Goal: Book appointment/travel/reservation

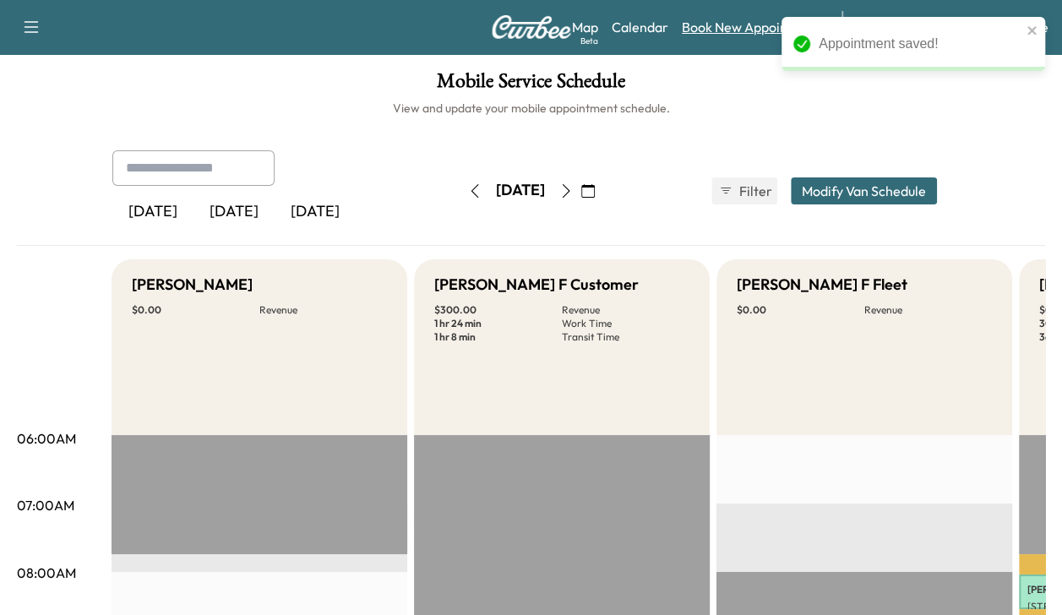
click at [746, 31] on link "Book New Appointment" at bounding box center [753, 27] width 143 height 20
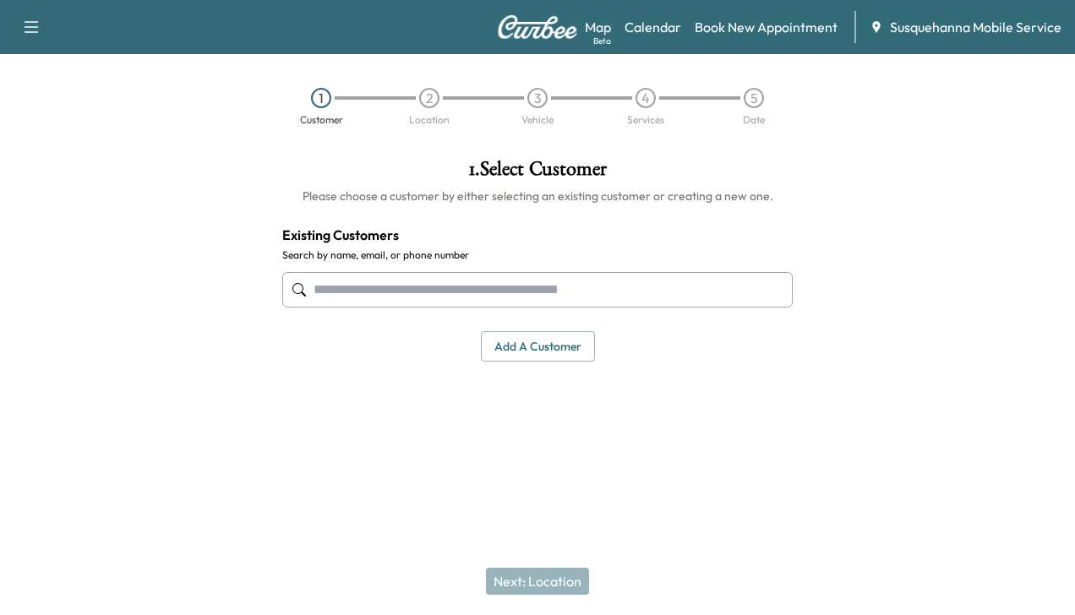
click at [617, 295] on input "text" at bounding box center [537, 289] width 510 height 35
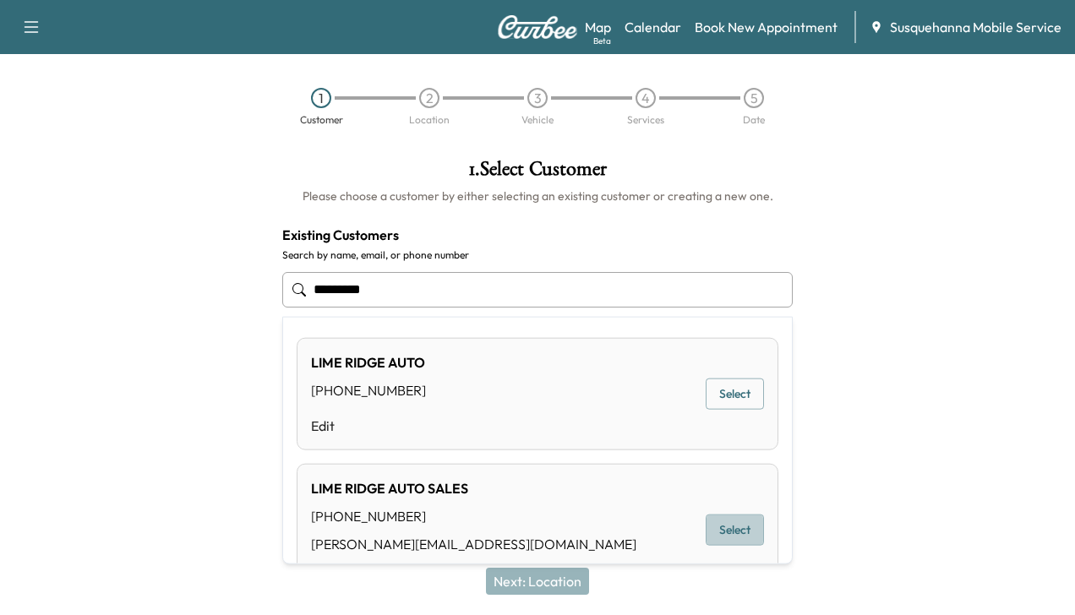
click at [727, 522] on button "Select" at bounding box center [735, 530] width 58 height 31
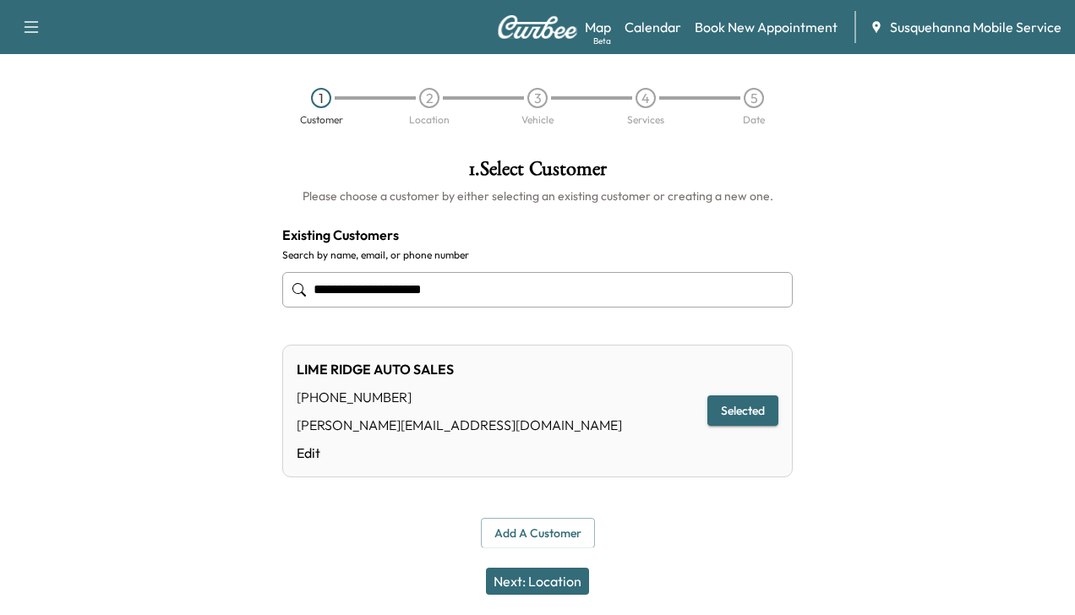
type input "**********"
click at [576, 590] on button "Next: Location" at bounding box center [537, 581] width 103 height 27
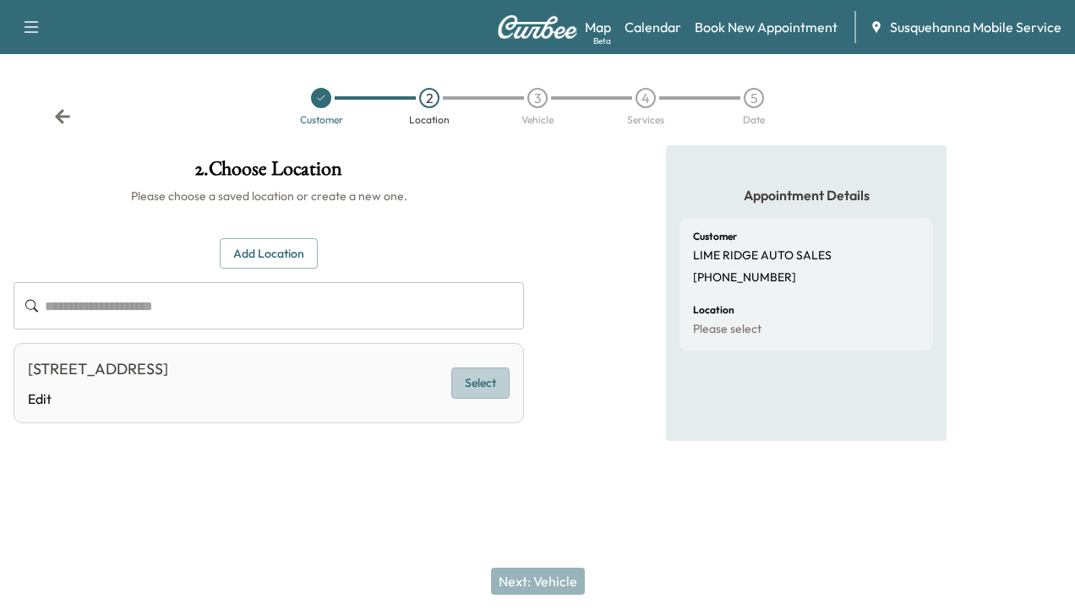
click at [476, 379] on button "Select" at bounding box center [480, 383] width 58 height 31
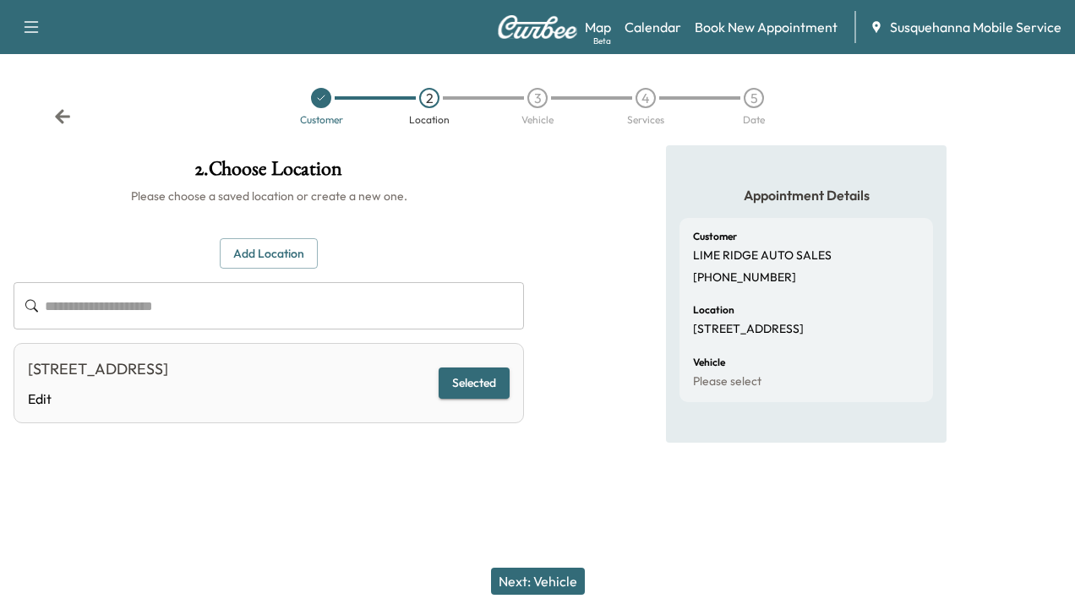
click at [560, 585] on button "Next: Vehicle" at bounding box center [538, 581] width 94 height 27
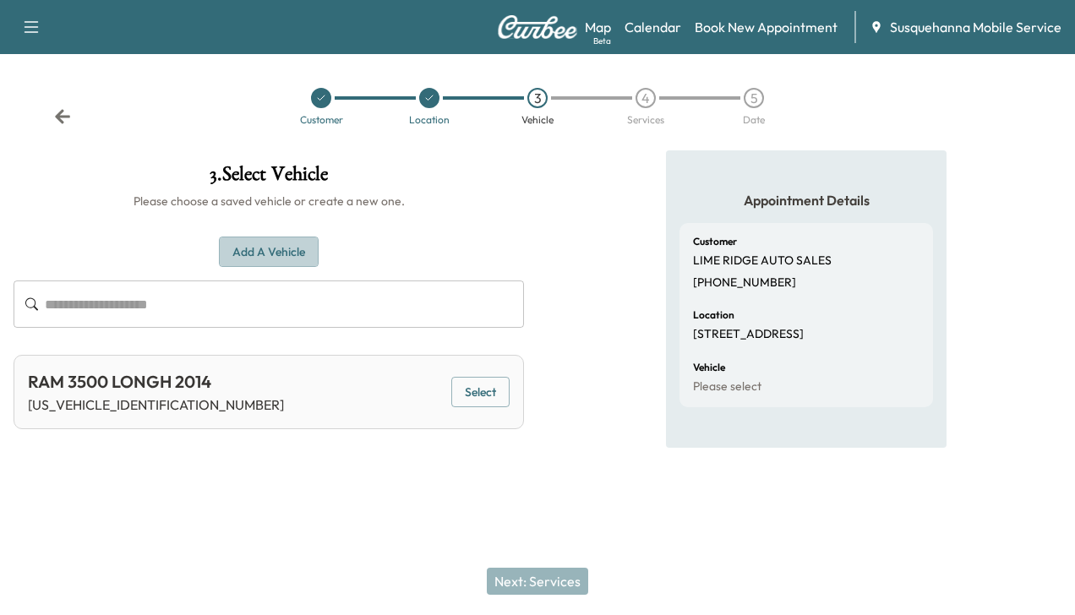
click at [284, 243] on button "Add a Vehicle" at bounding box center [269, 252] width 100 height 31
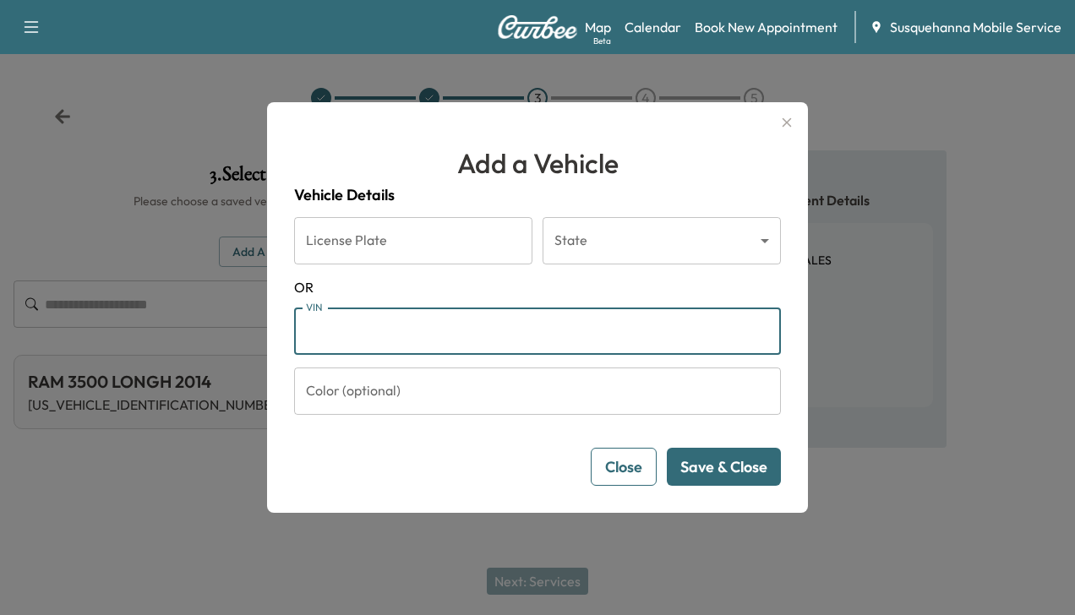
click at [347, 338] on input "VIN" at bounding box center [537, 331] width 487 height 47
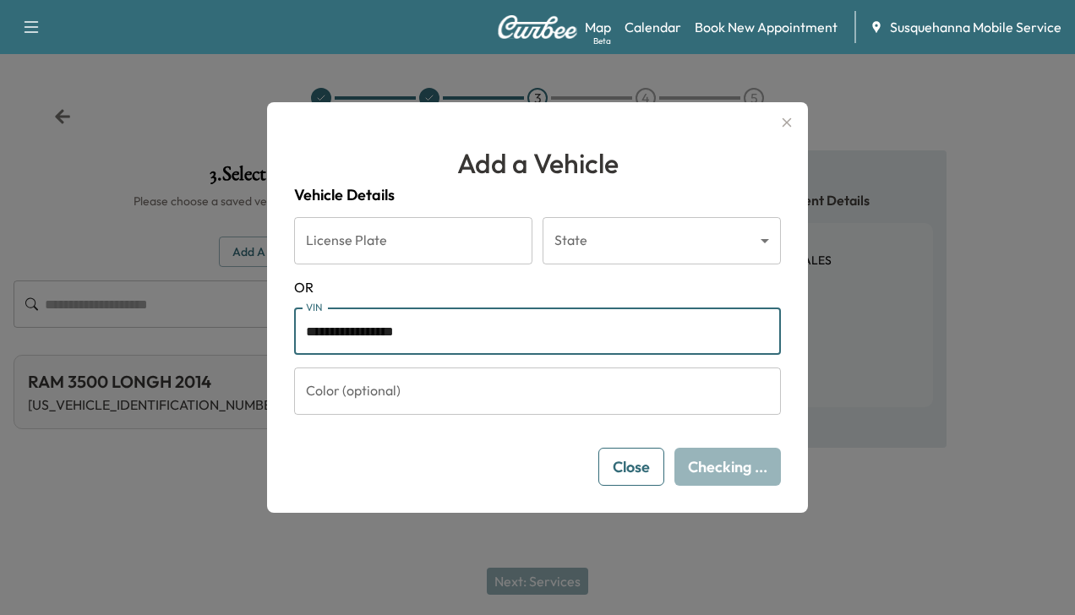
type input "**********"
click at [352, 398] on input "Color (optional)" at bounding box center [537, 391] width 487 height 47
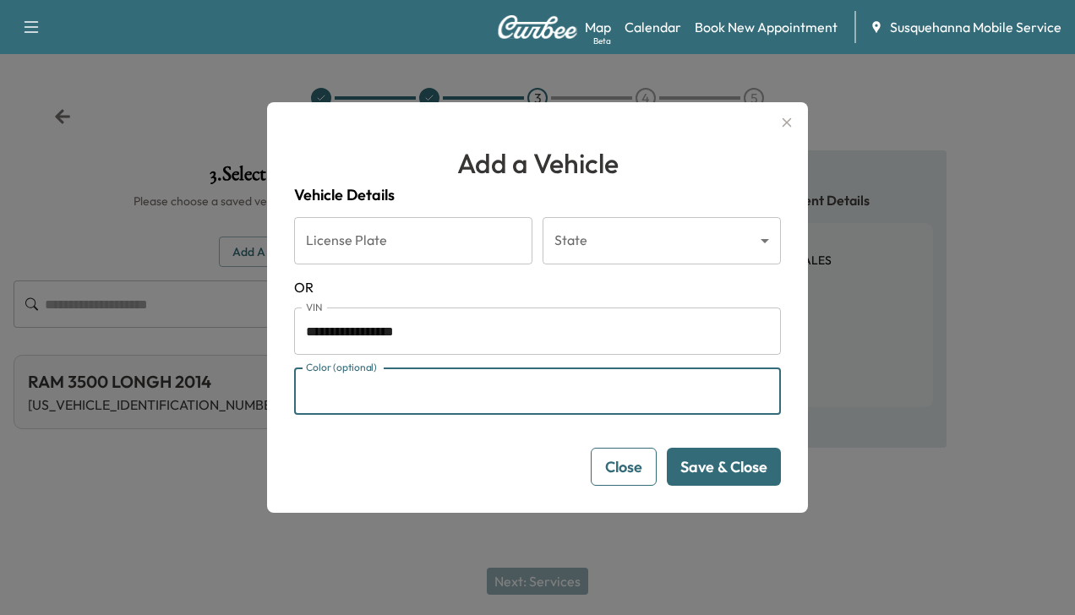
type input "*****"
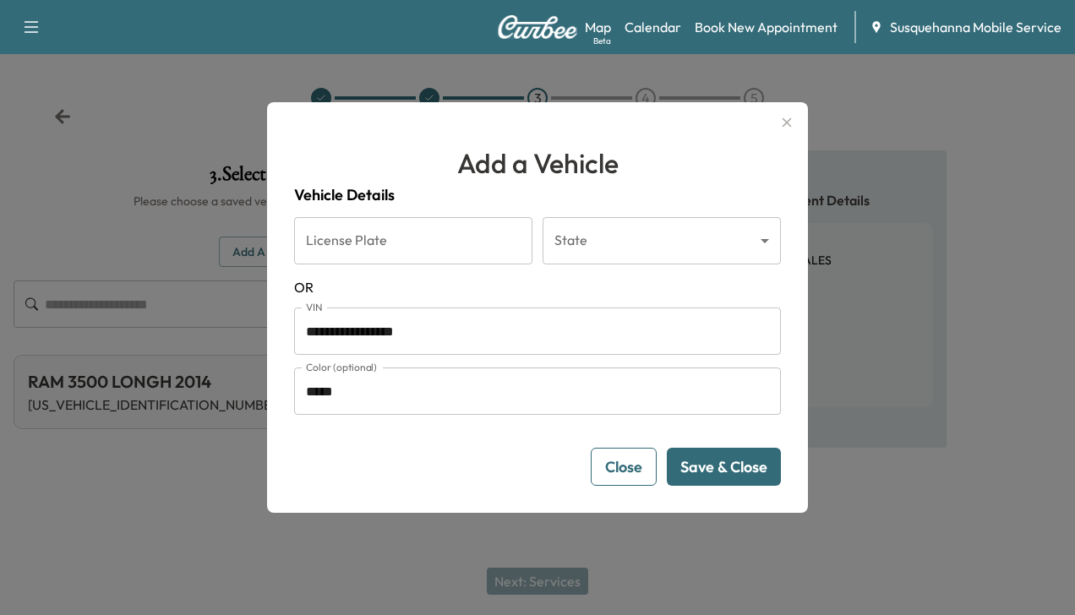
click at [705, 463] on button "Save & Close" at bounding box center [724, 467] width 114 height 38
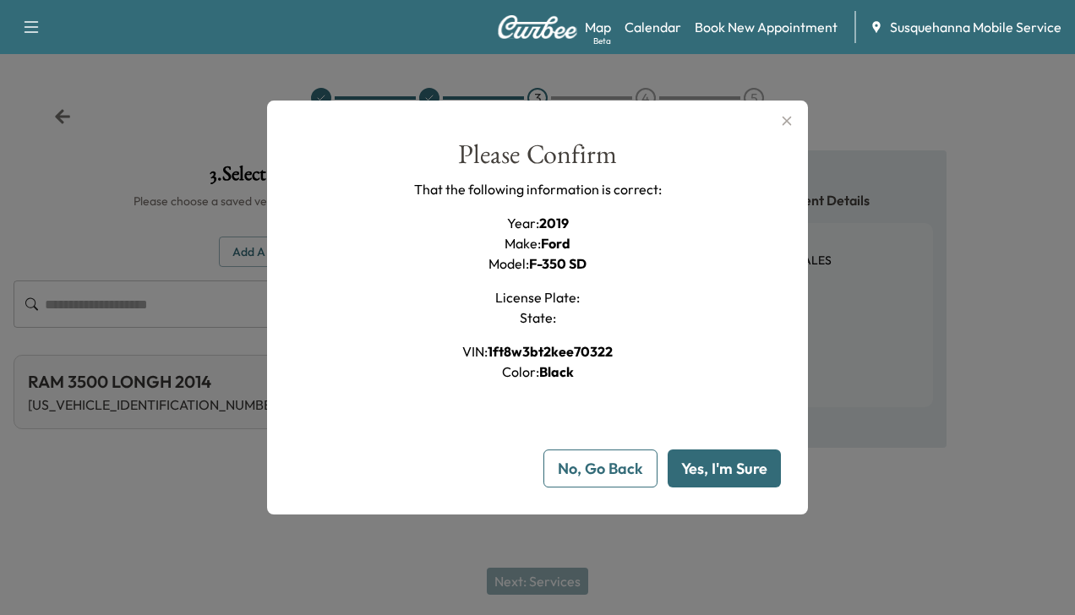
click at [705, 463] on button "Yes, I'm Sure" at bounding box center [724, 469] width 113 height 38
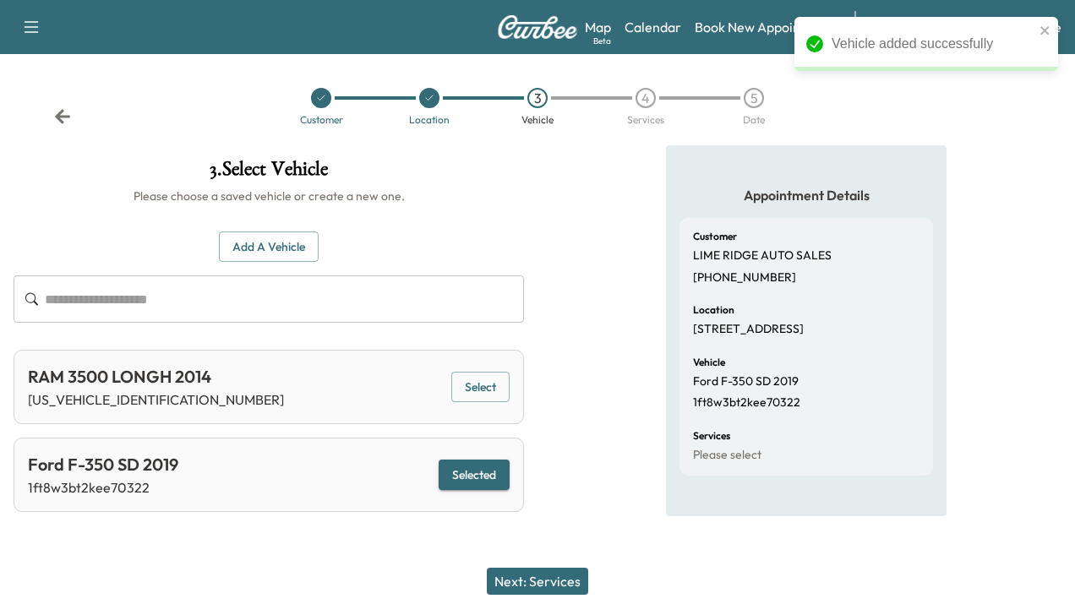
click at [533, 588] on button "Next: Services" at bounding box center [537, 581] width 101 height 27
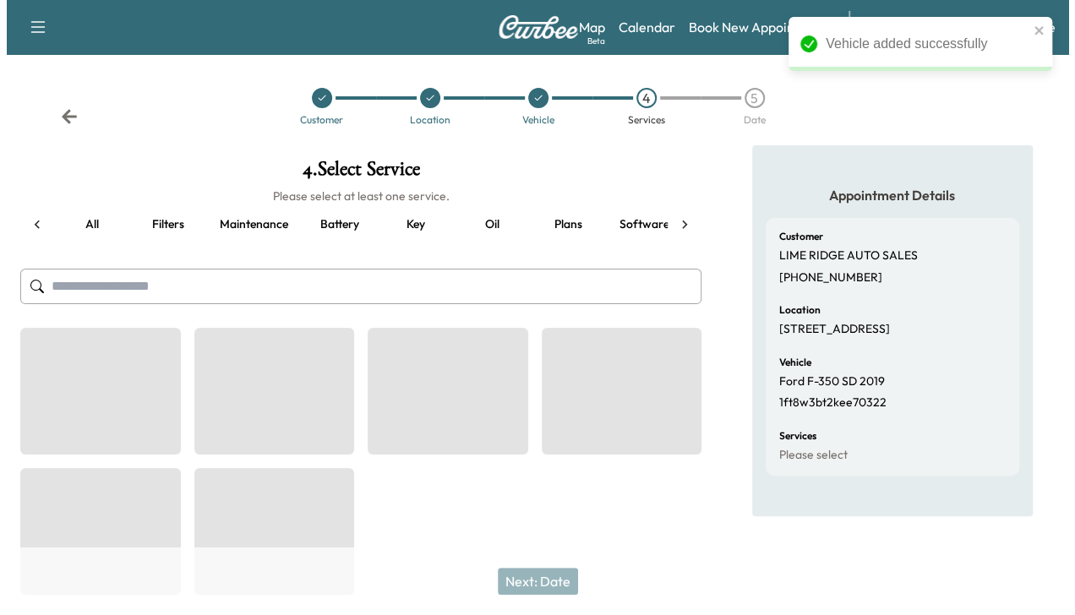
scroll to position [0, 223]
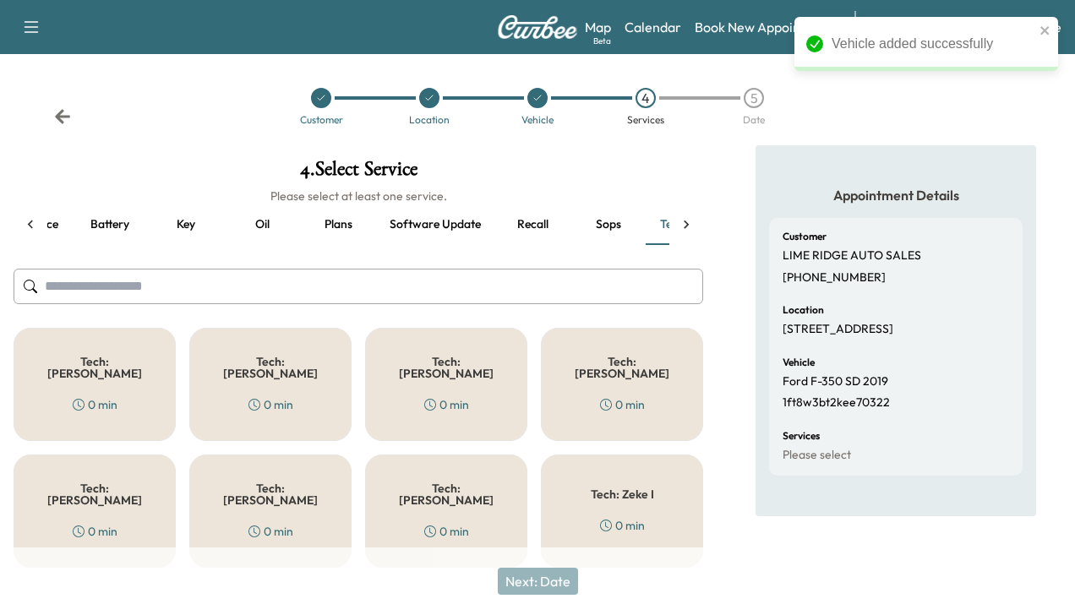
click at [450, 377] on div "Tech: Colton M 0 min" at bounding box center [446, 384] width 162 height 113
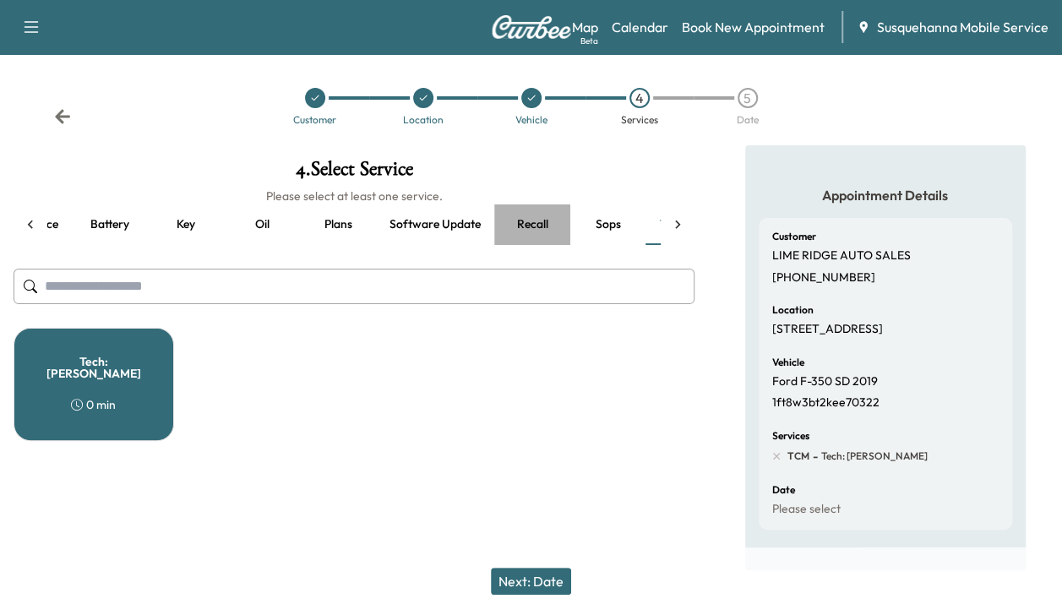
click at [522, 223] on button "Recall" at bounding box center [532, 225] width 76 height 41
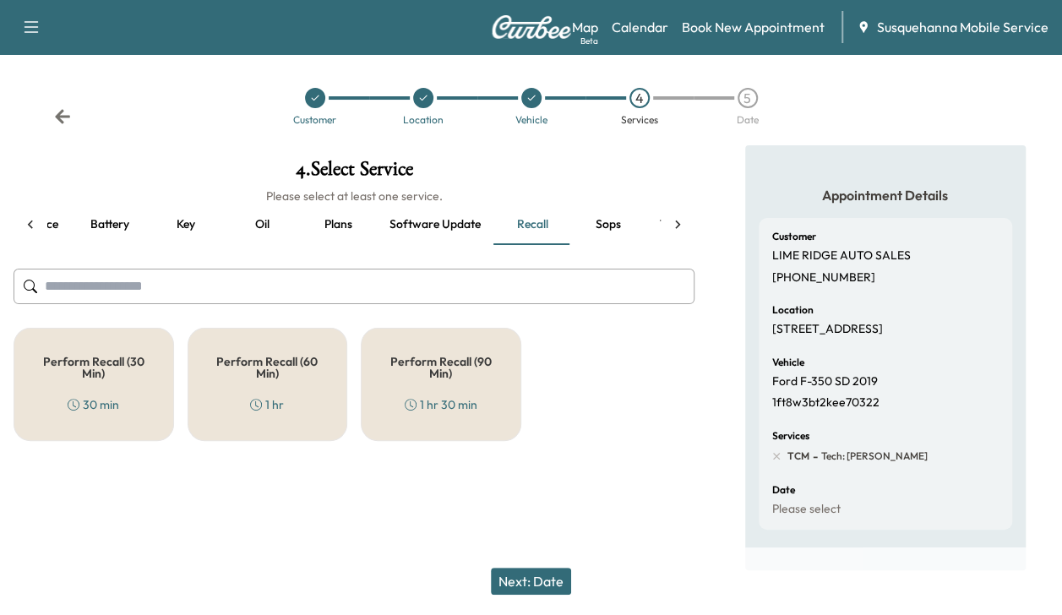
click at [90, 389] on div "Perform Recall (30 Min) 30 min" at bounding box center [94, 384] width 161 height 113
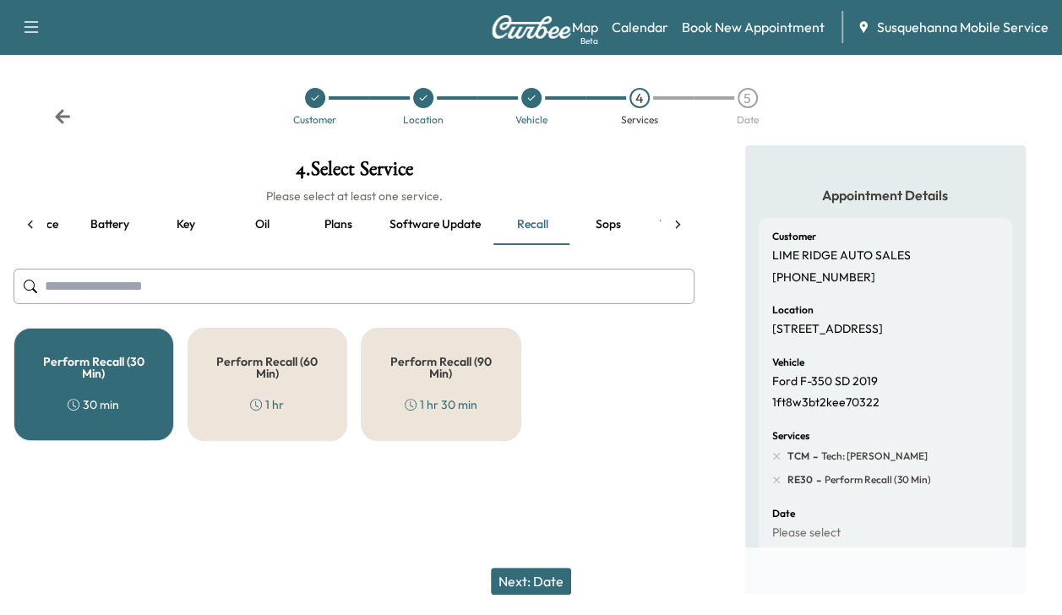
click at [542, 579] on button "Next: Date" at bounding box center [531, 581] width 80 height 27
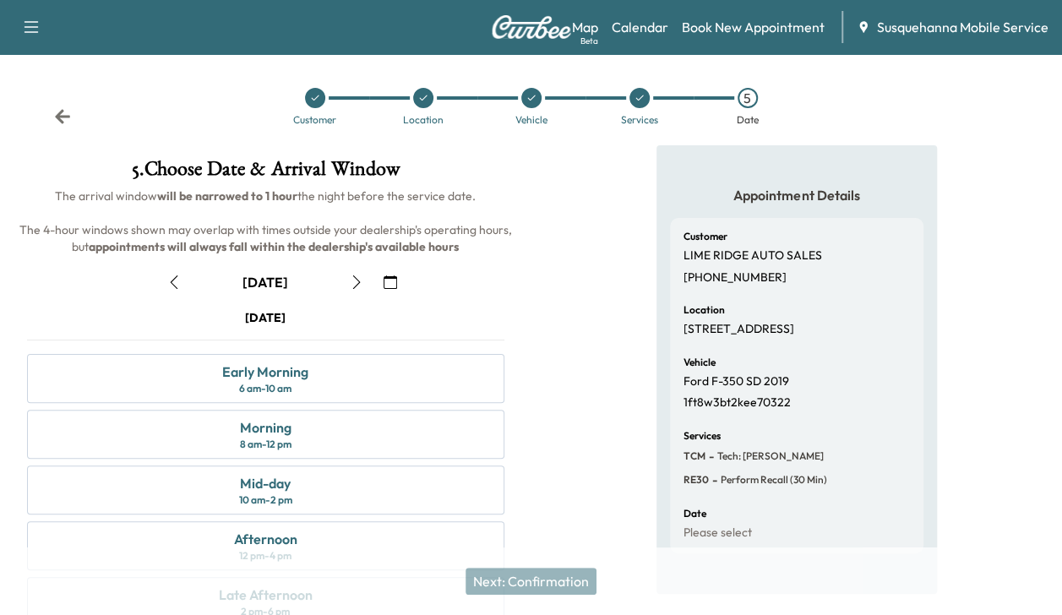
click at [353, 274] on button "button" at bounding box center [356, 282] width 29 height 27
click at [337, 368] on div "Early Morning 6 am - 10 am" at bounding box center [266, 378] width 478 height 49
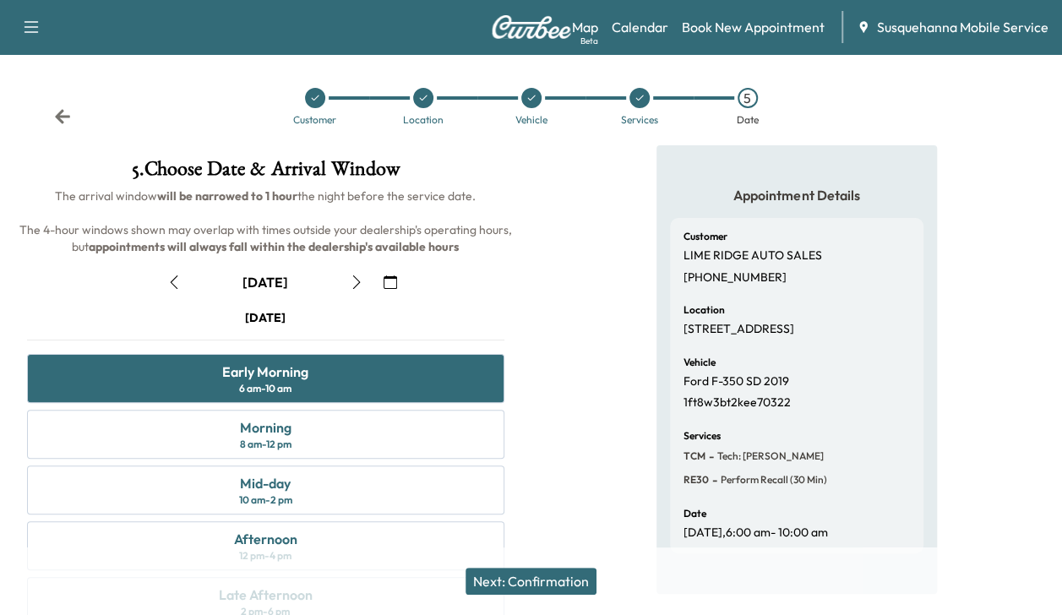
click at [565, 578] on button "Next: Confirmation" at bounding box center [531, 581] width 131 height 27
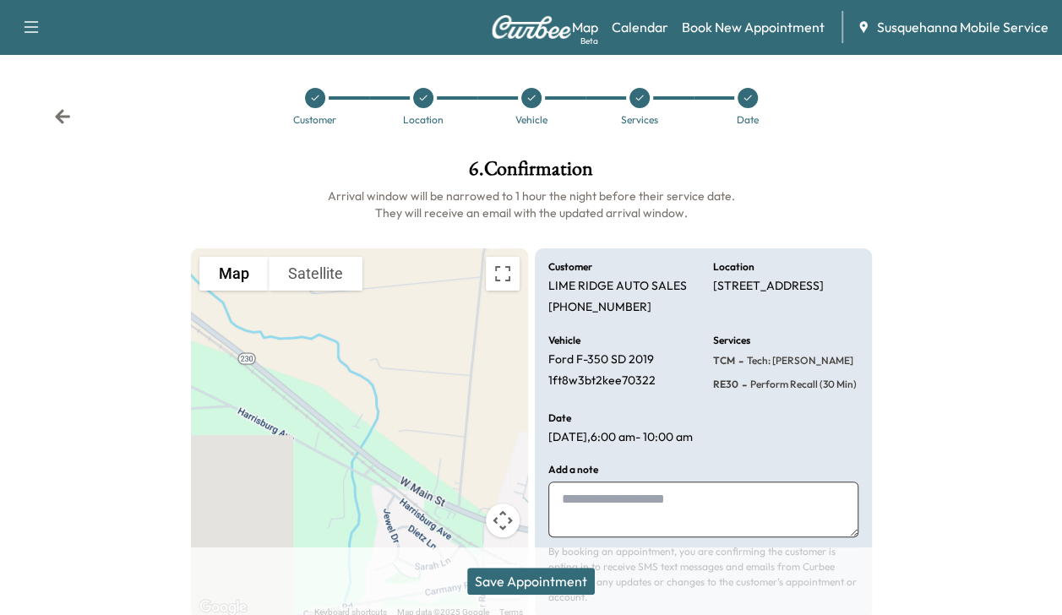
click at [565, 578] on button "Save Appointment" at bounding box center [531, 581] width 128 height 27
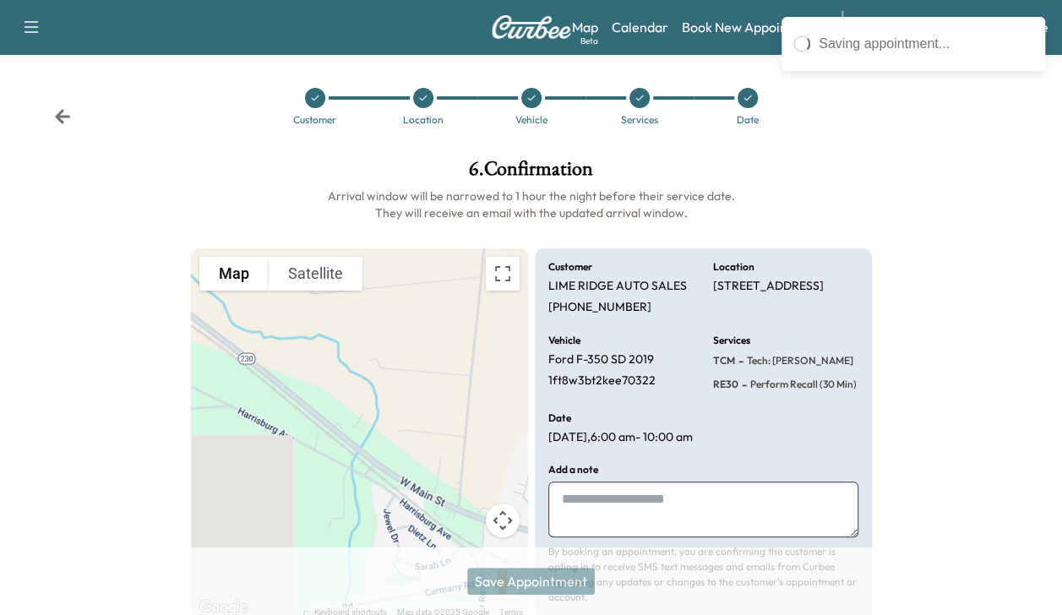
click at [565, 578] on div "Save Appointment" at bounding box center [531, 582] width 1062 height 68
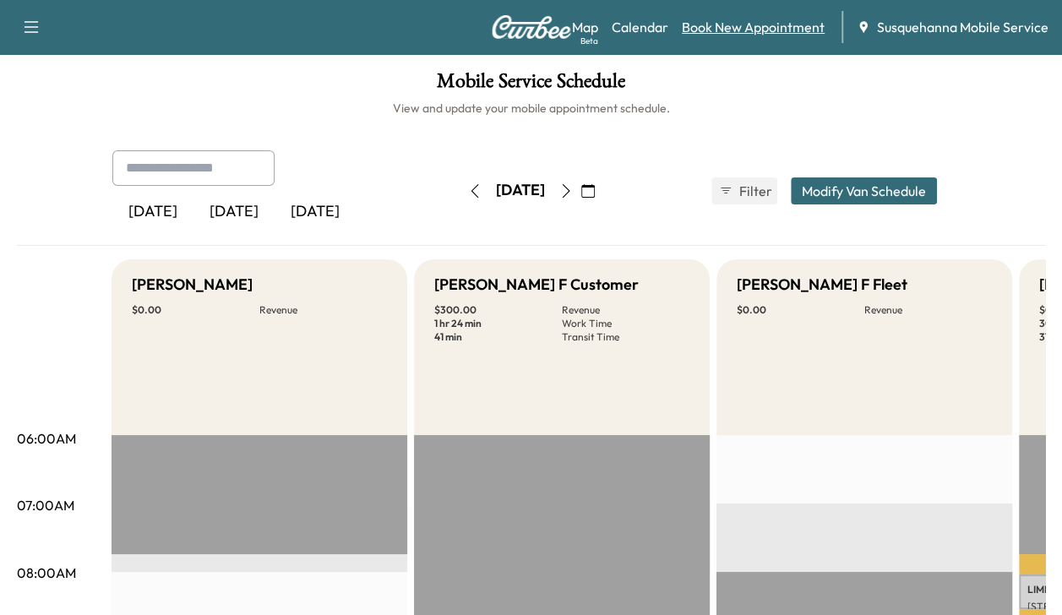
click at [766, 25] on link "Book New Appointment" at bounding box center [753, 27] width 143 height 20
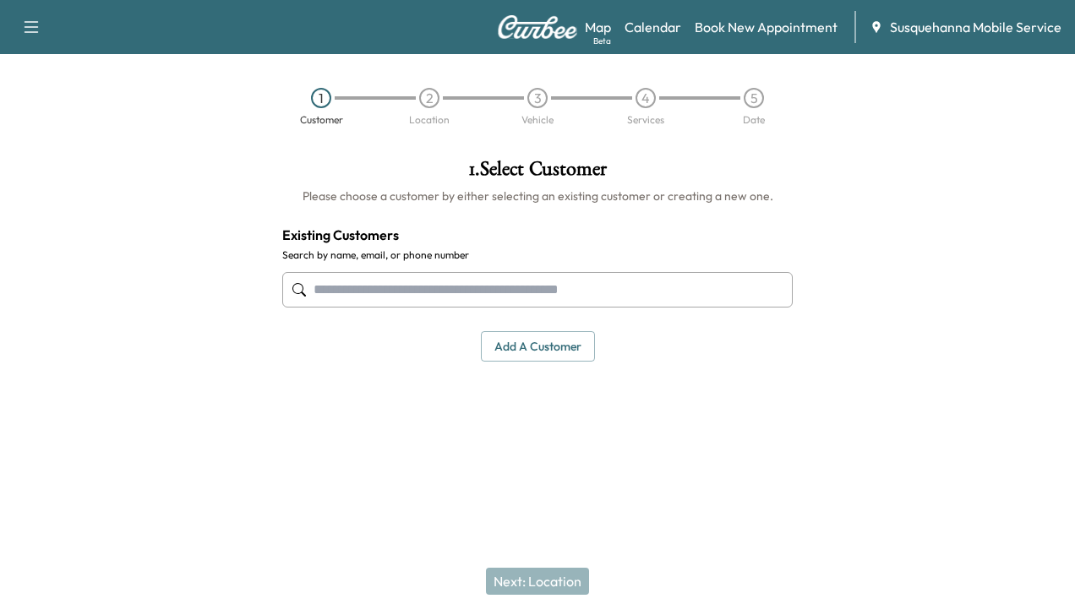
click at [539, 294] on input "text" at bounding box center [537, 289] width 510 height 35
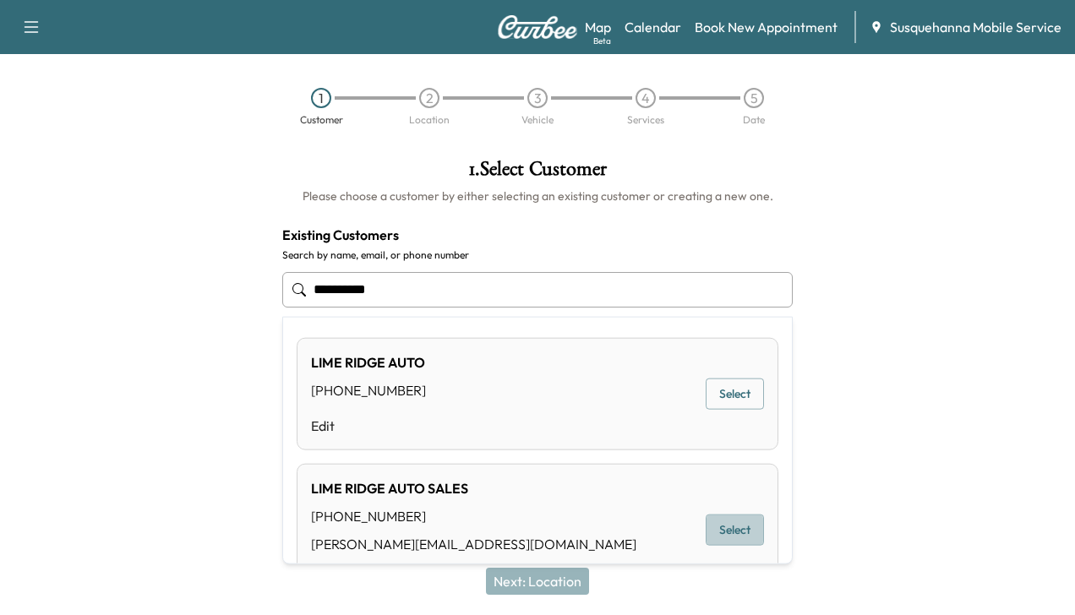
click at [712, 532] on button "Select" at bounding box center [735, 530] width 58 height 31
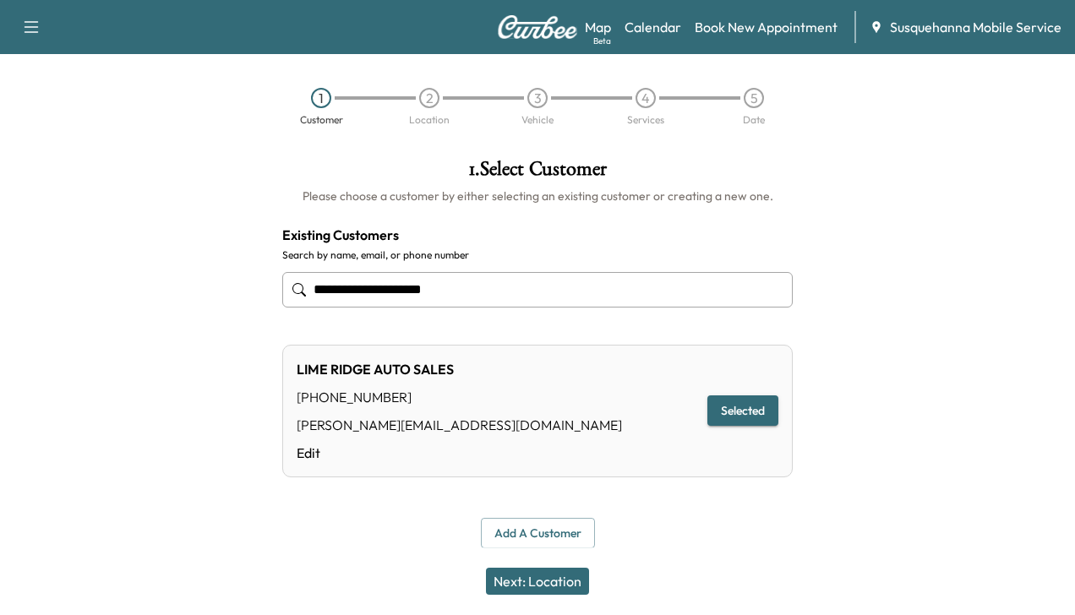
type input "**********"
click at [558, 583] on button "Next: Location" at bounding box center [537, 581] width 103 height 27
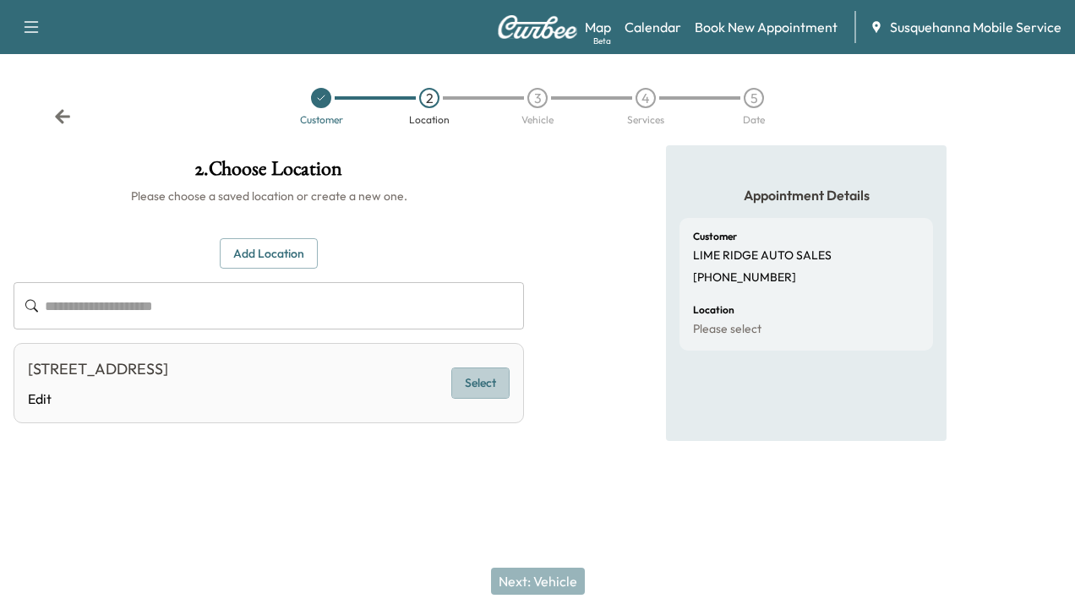
click at [485, 376] on button "Select" at bounding box center [480, 383] width 58 height 31
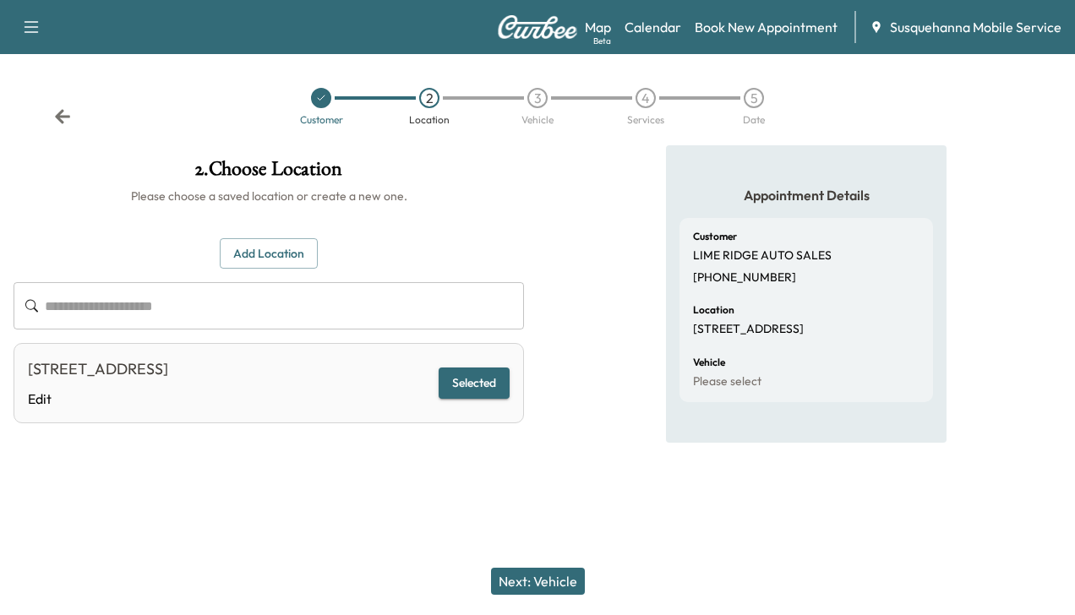
click at [562, 587] on button "Next: Vehicle" at bounding box center [538, 581] width 94 height 27
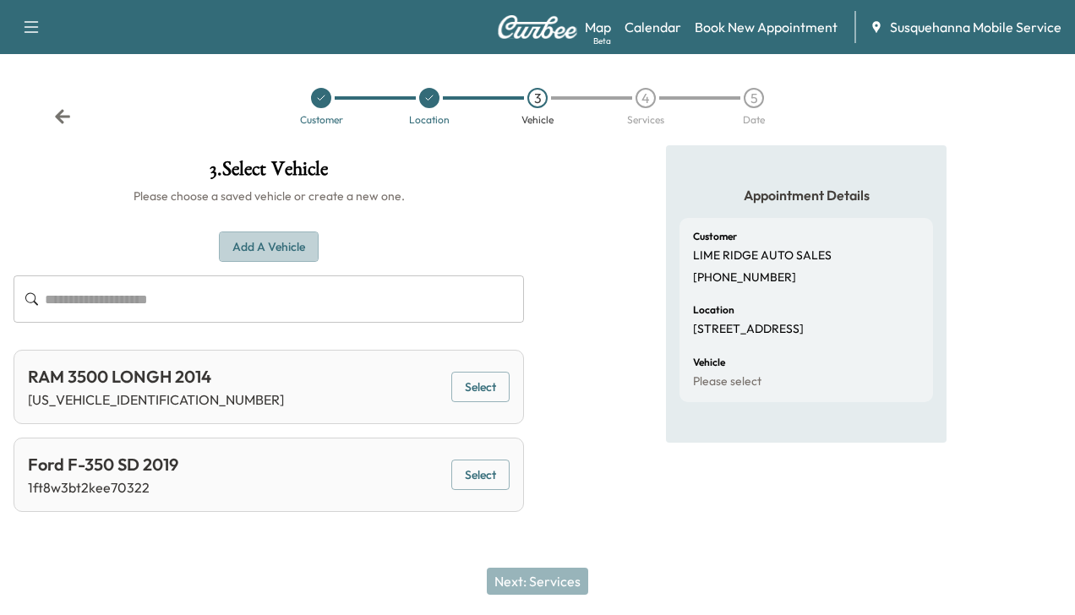
click at [295, 241] on button "Add a Vehicle" at bounding box center [269, 247] width 100 height 31
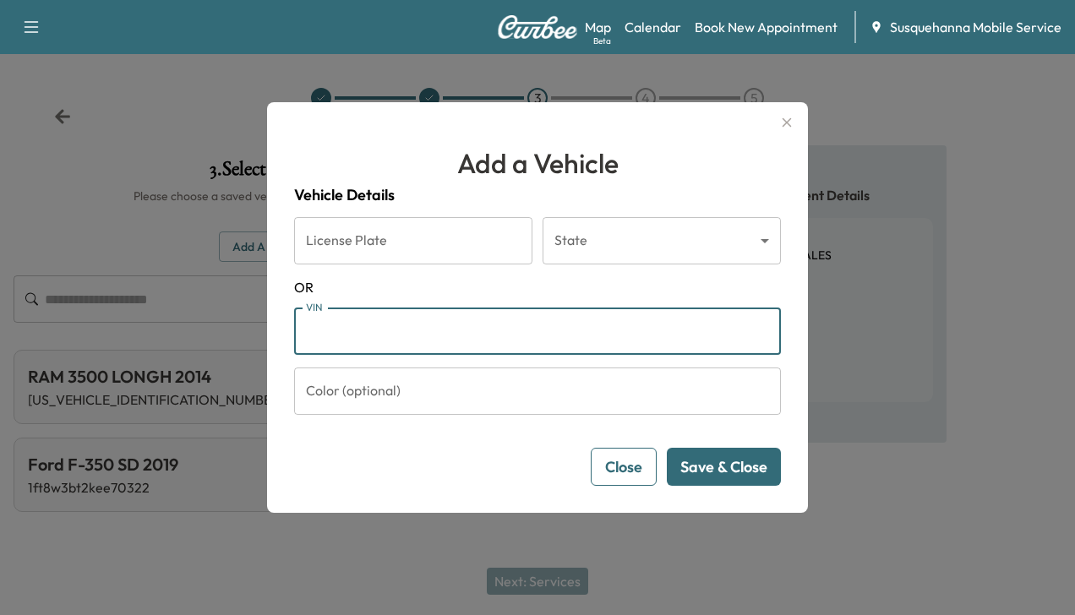
click at [341, 326] on input "VIN" at bounding box center [537, 331] width 487 height 47
type input "**********"
click at [454, 389] on input "Color (optional)" at bounding box center [537, 391] width 487 height 47
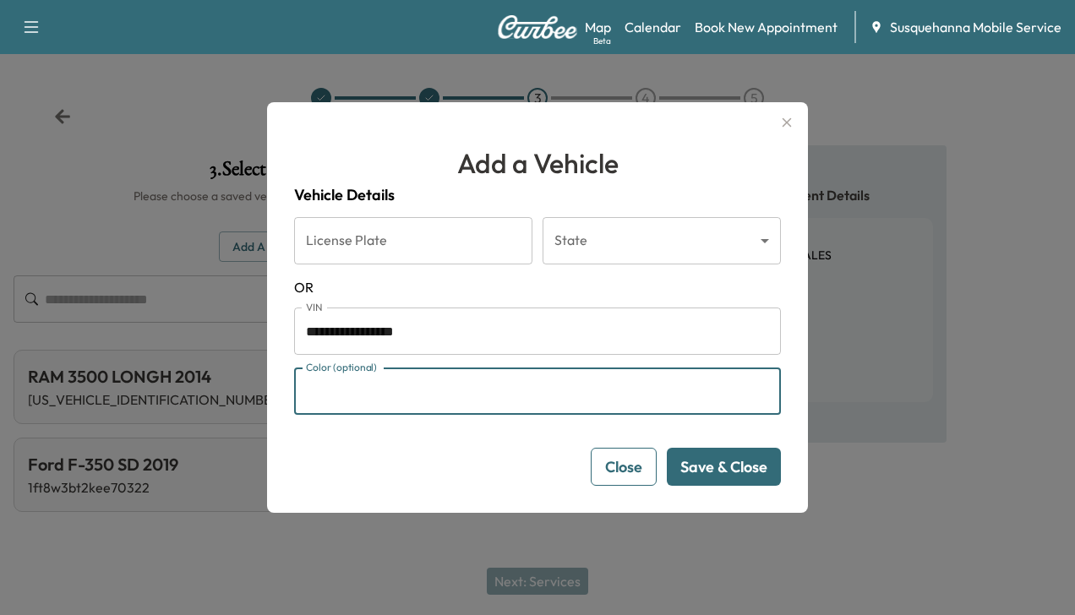
type input "*****"
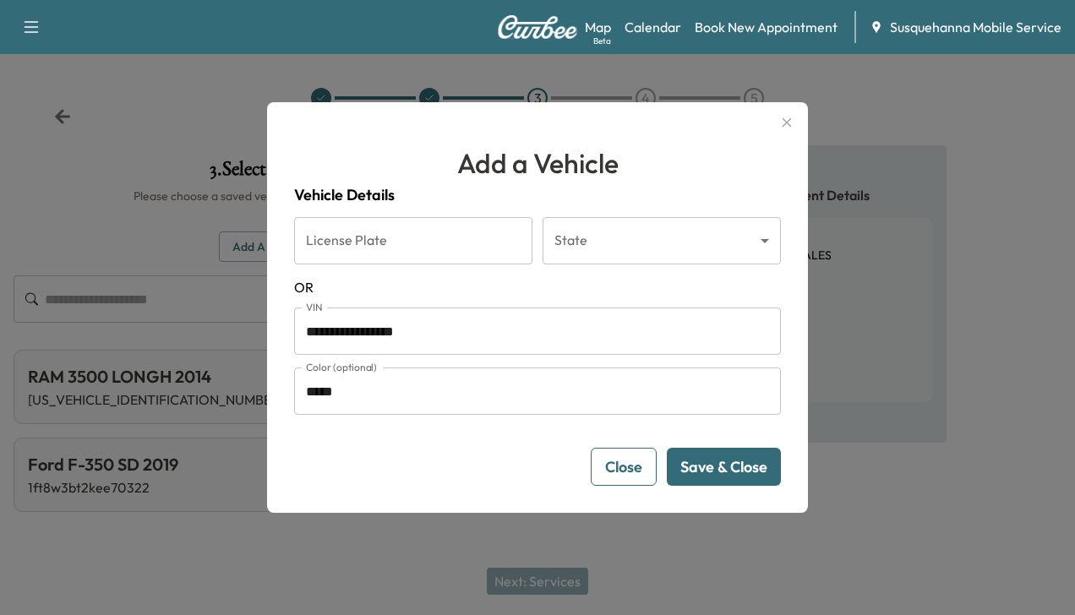
click at [718, 461] on button "Save & Close" at bounding box center [724, 467] width 114 height 38
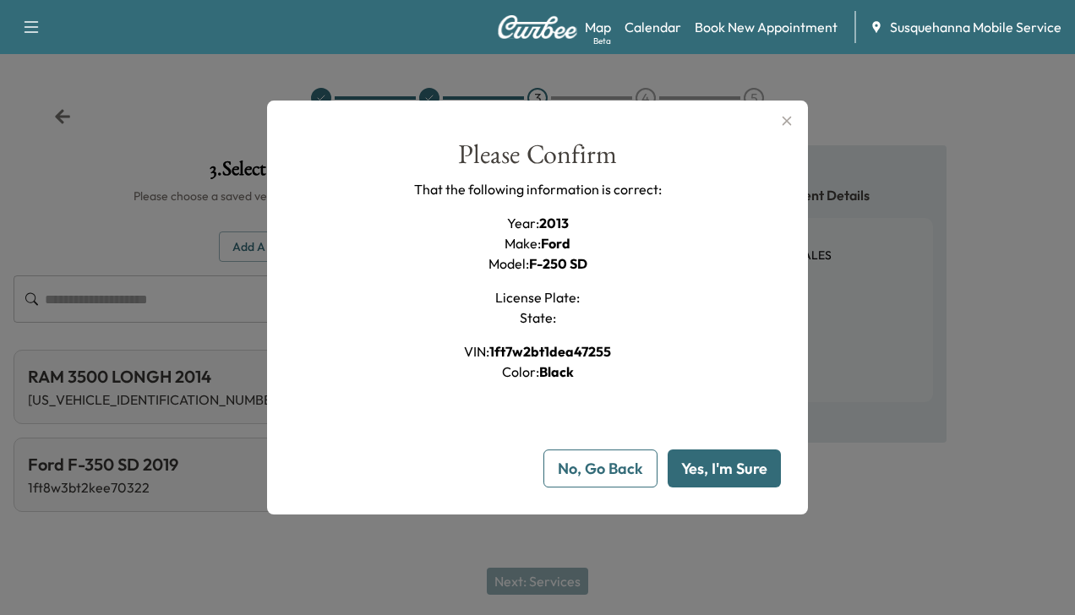
click at [718, 461] on button "Yes, I'm Sure" at bounding box center [724, 469] width 113 height 38
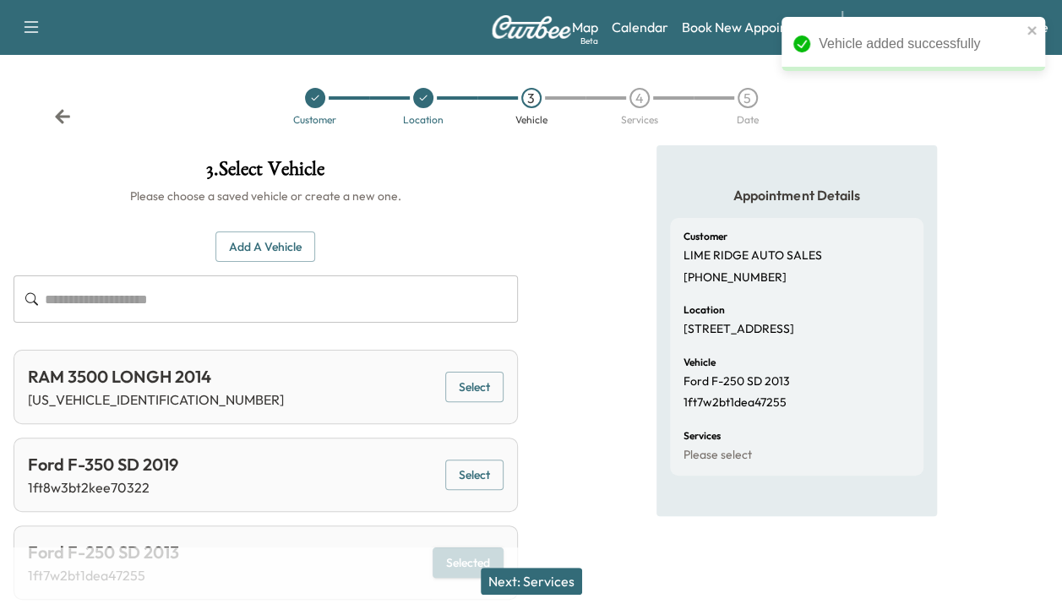
click at [536, 577] on button "Next: Services" at bounding box center [531, 581] width 101 height 27
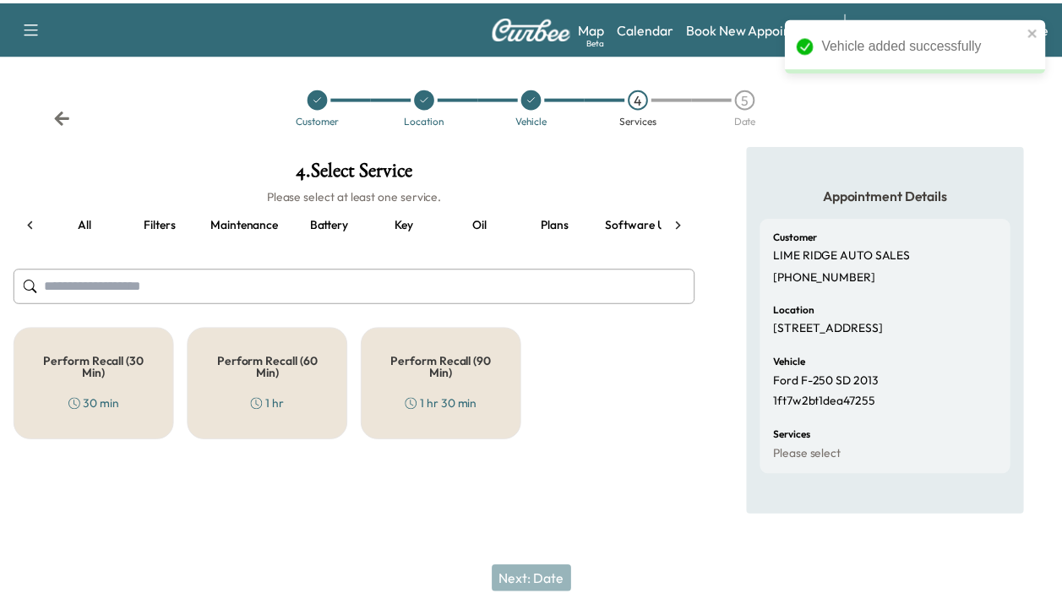
scroll to position [0, 56]
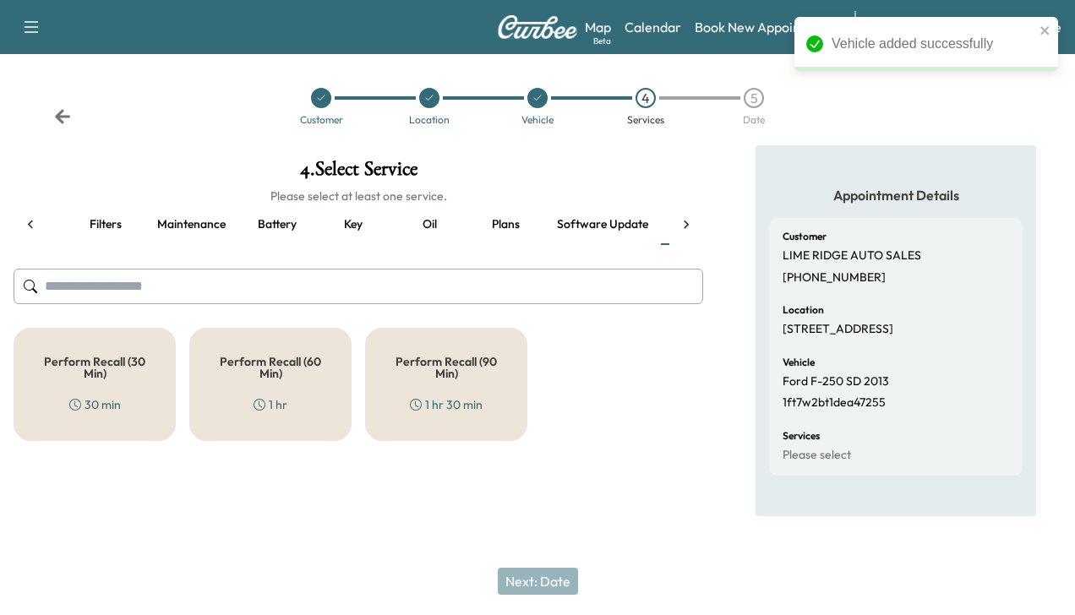
click at [151, 389] on div "Perform Recall (30 Min) 30 min" at bounding box center [95, 384] width 162 height 113
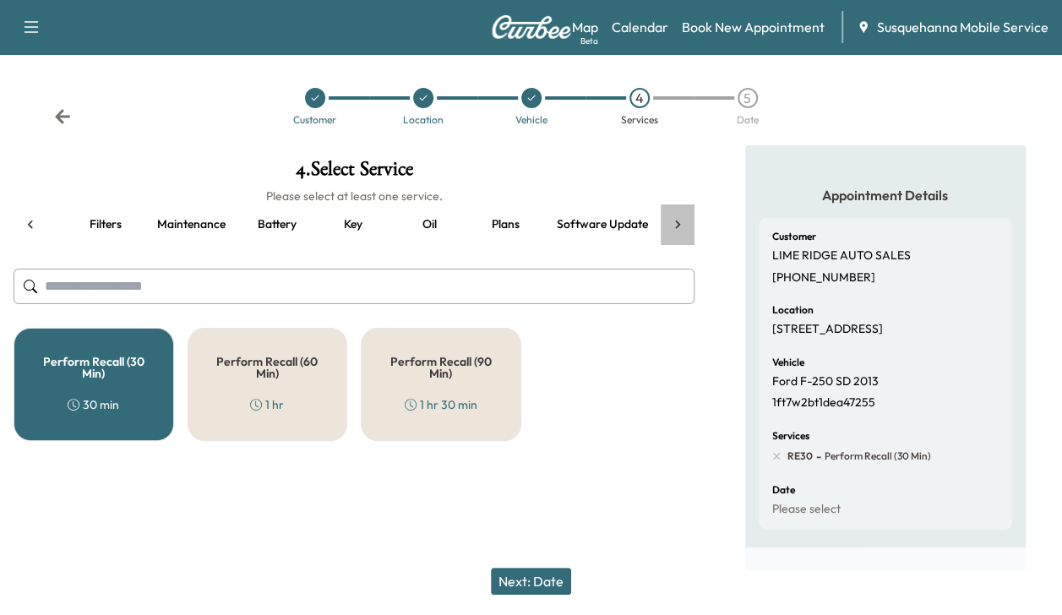
click at [678, 222] on icon at bounding box center [677, 224] width 5 height 8
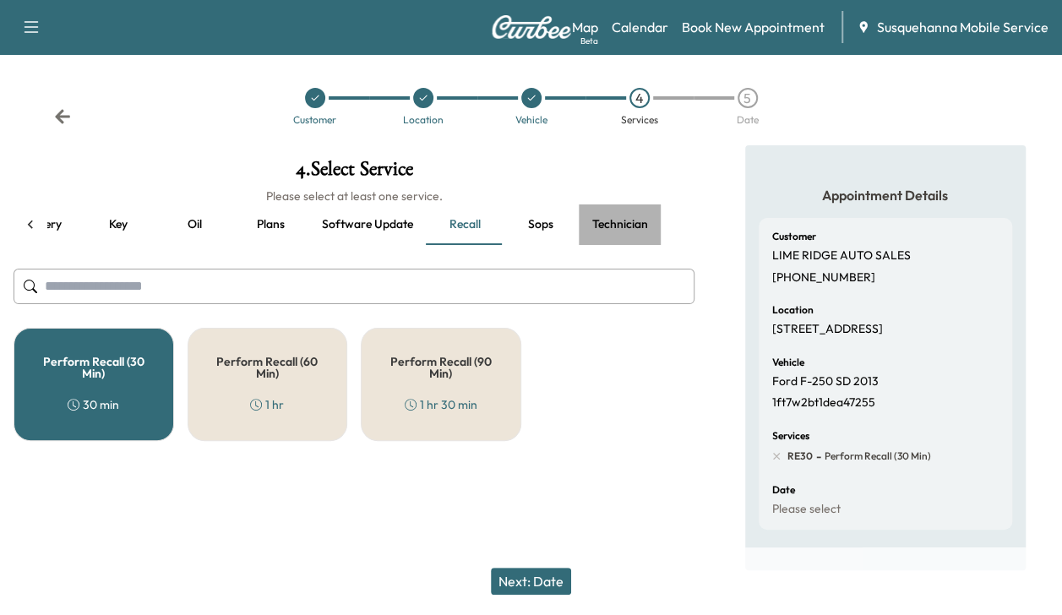
click at [597, 221] on button "Technician" at bounding box center [620, 225] width 83 height 41
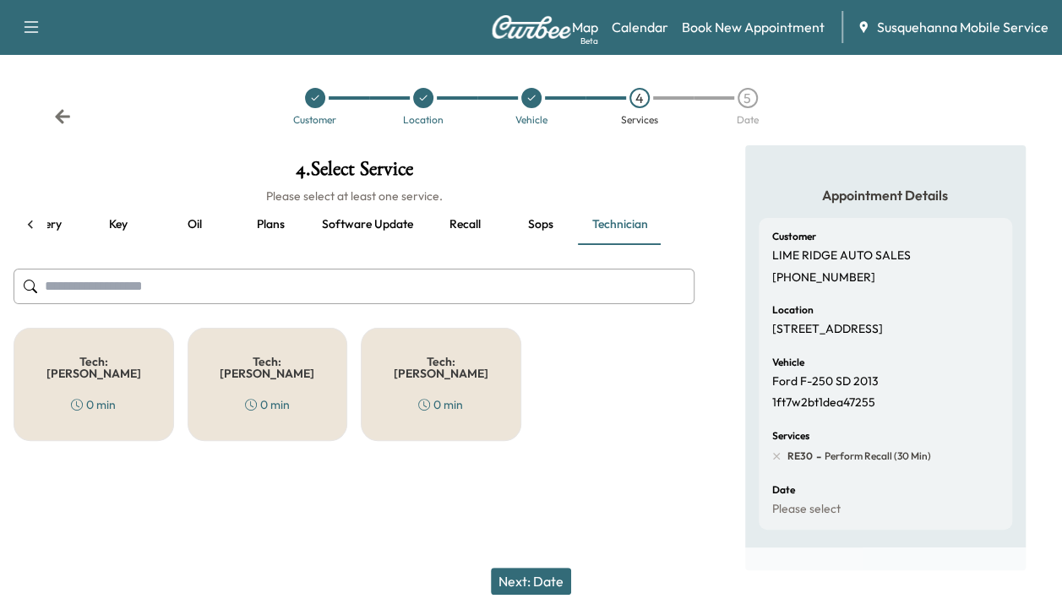
click at [117, 356] on h5 "Tech: [PERSON_NAME]" at bounding box center [93, 368] width 105 height 24
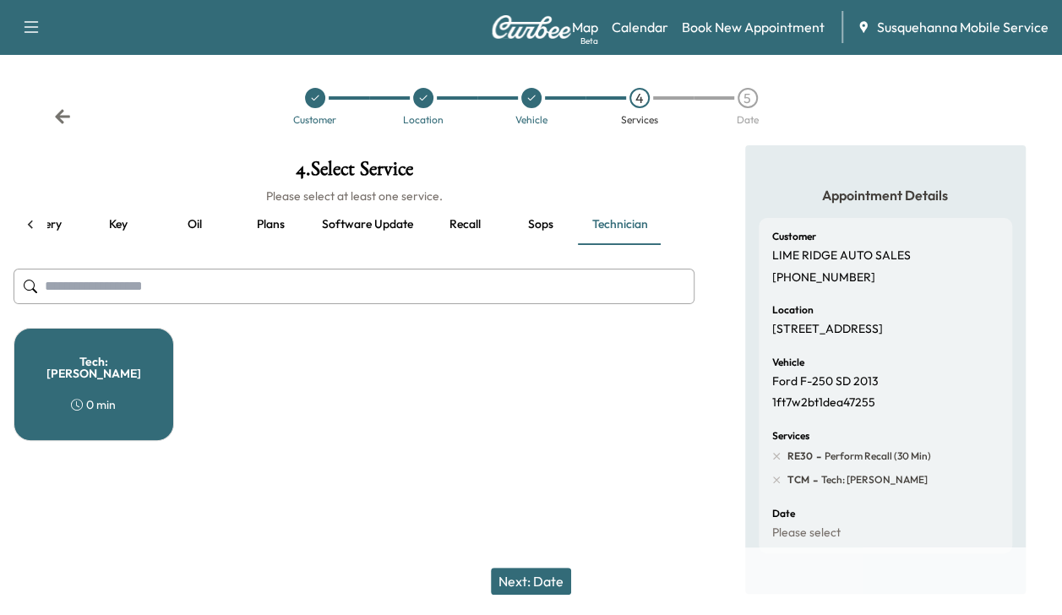
click at [538, 581] on button "Next: Date" at bounding box center [531, 581] width 80 height 27
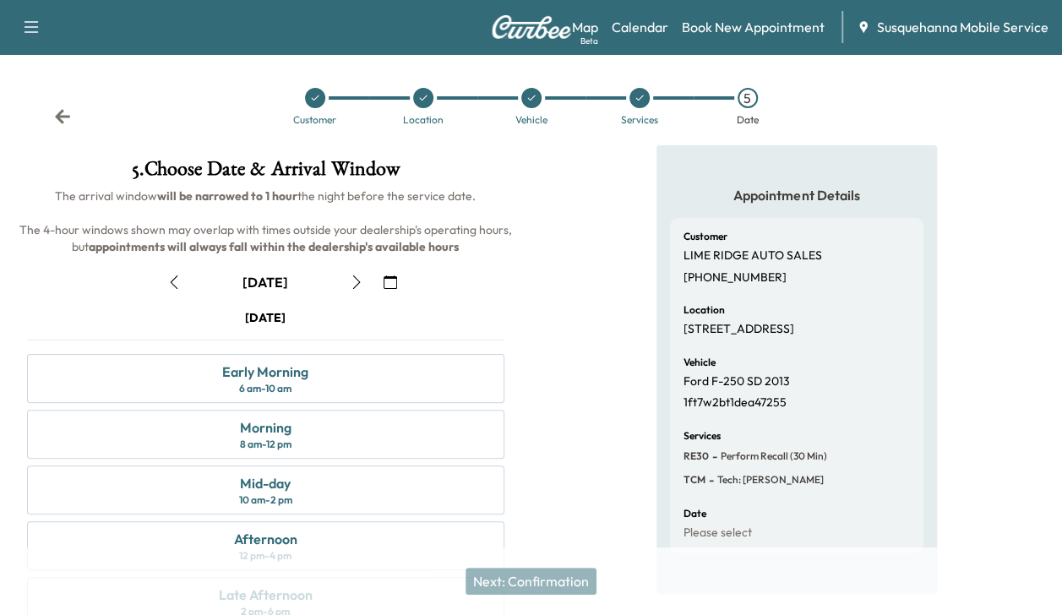
click at [357, 287] on icon "button" at bounding box center [357, 283] width 14 height 14
click at [328, 382] on div "Early Morning 6 am - 10 am" at bounding box center [266, 378] width 478 height 49
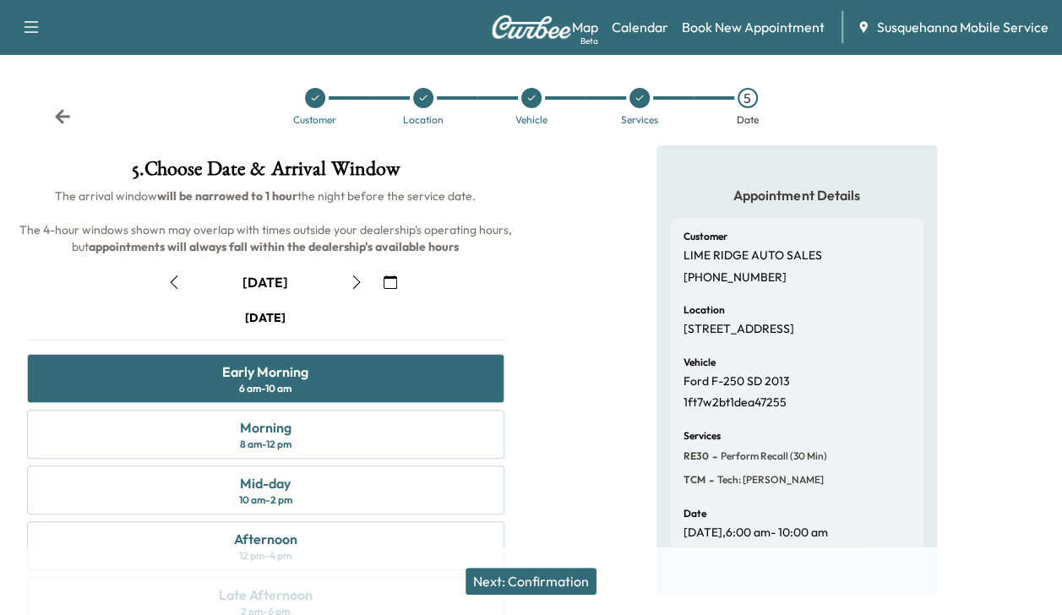
click at [516, 583] on button "Next: Confirmation" at bounding box center [531, 581] width 131 height 27
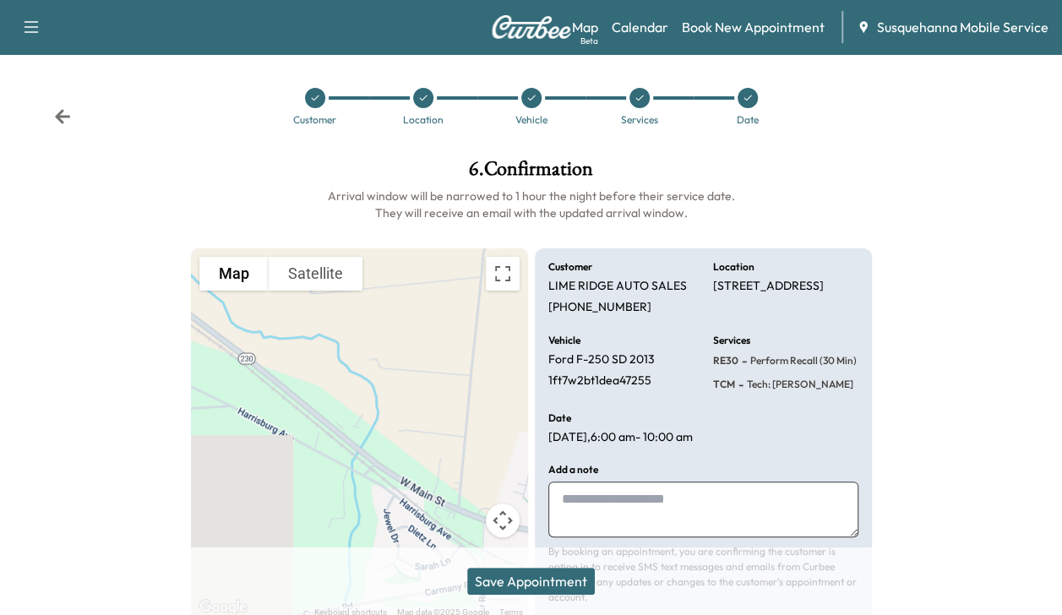
click at [516, 583] on button "Save Appointment" at bounding box center [531, 581] width 128 height 27
